Goal: Find contact information: Find contact information

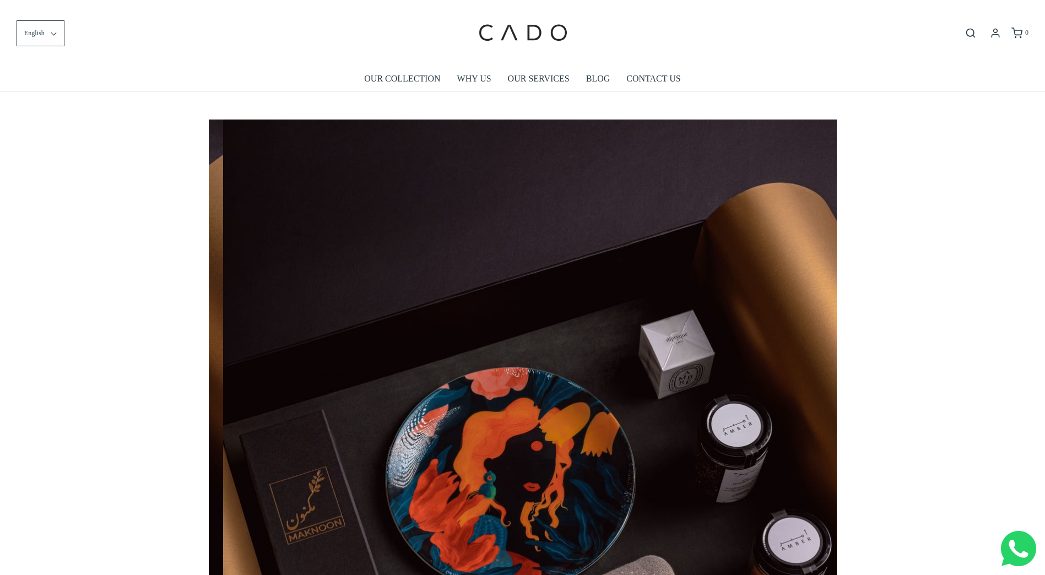
scroll to position [0, 1256]
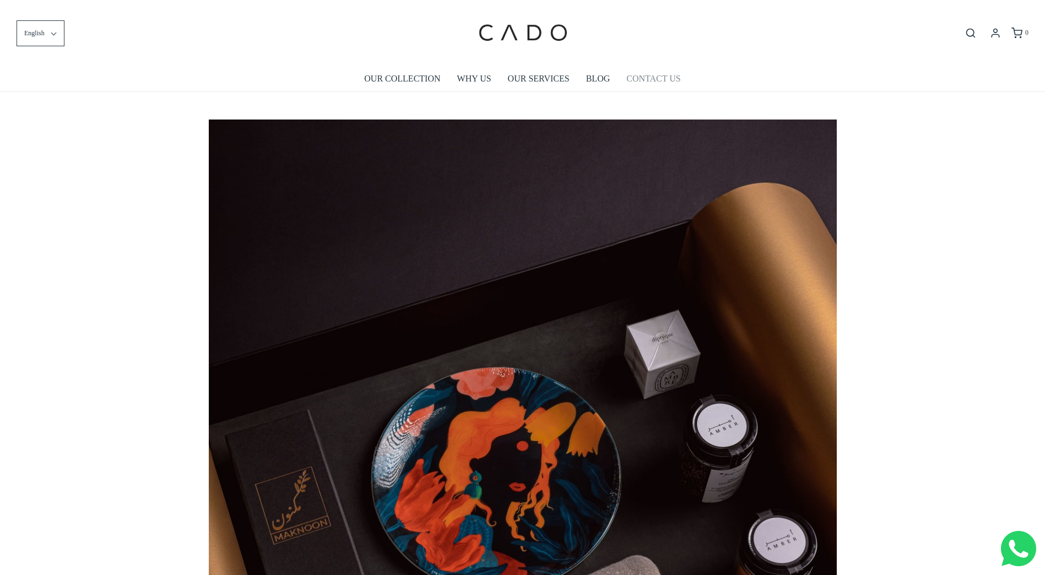
click at [638, 78] on link "CONTACT US" at bounding box center [653, 78] width 54 height 25
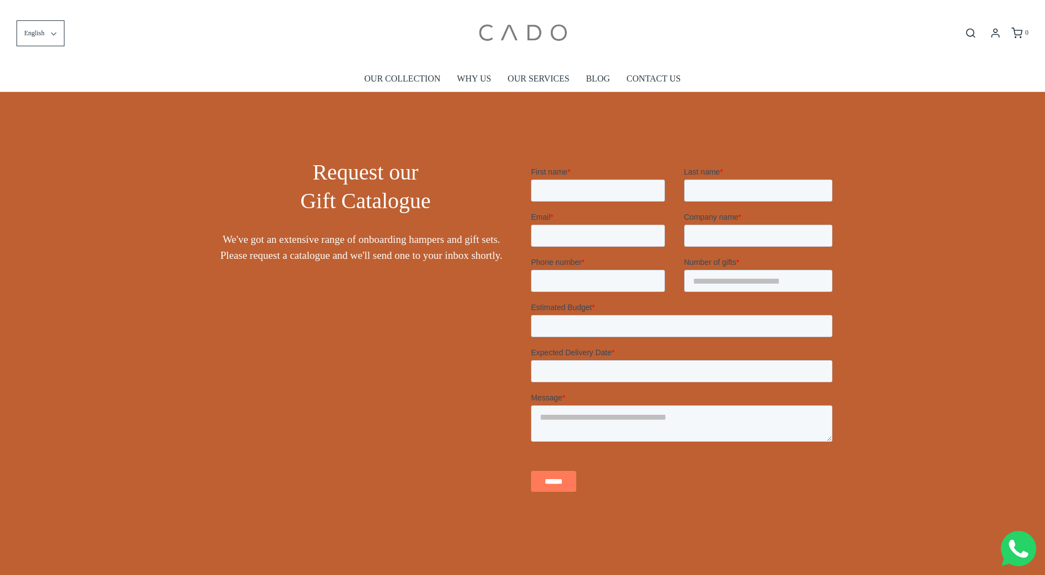
click at [510, 36] on img at bounding box center [522, 33] width 94 height 50
